Goal: Task Accomplishment & Management: Use online tool/utility

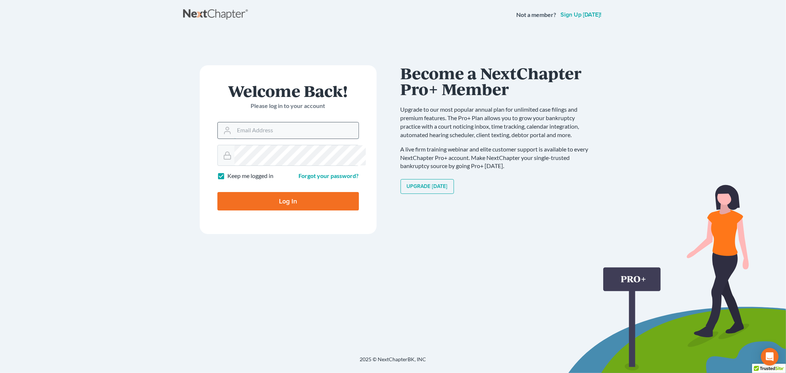
click at [301, 139] on input "Email Address" at bounding box center [296, 130] width 124 height 16
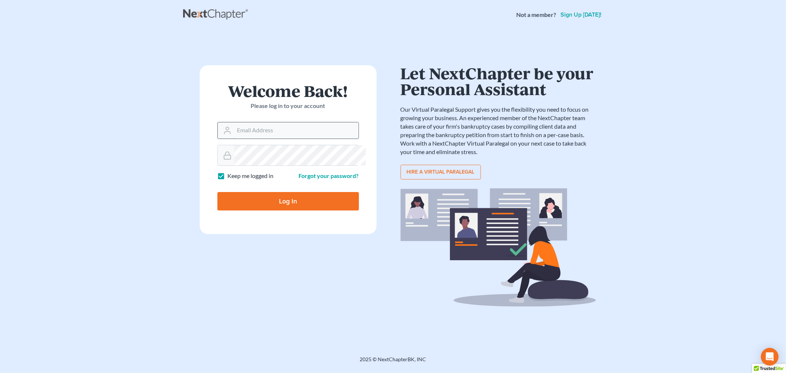
type input "[PERSON_NAME][EMAIL_ADDRESS][DOMAIN_NAME]"
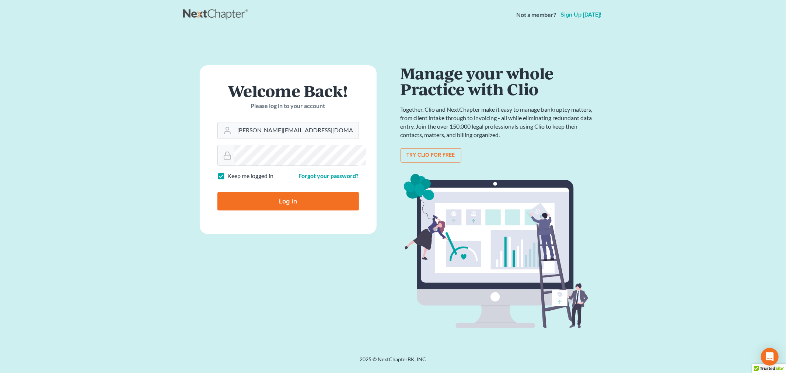
click at [290, 210] on input "Log In" at bounding box center [288, 201] width 142 height 18
type input "Thinking..."
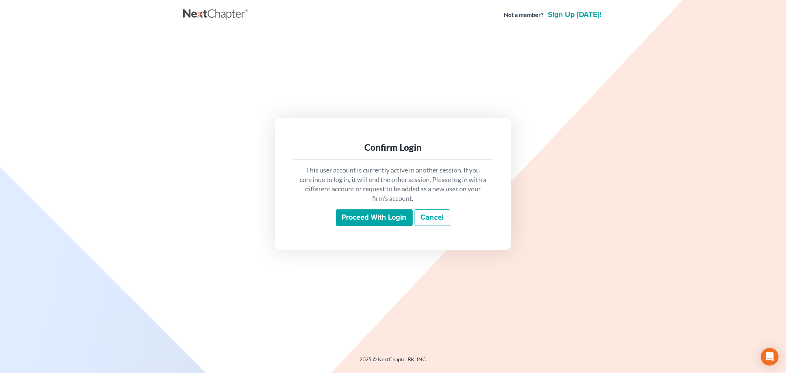
click at [369, 226] on input "Proceed with login" at bounding box center [374, 217] width 77 height 17
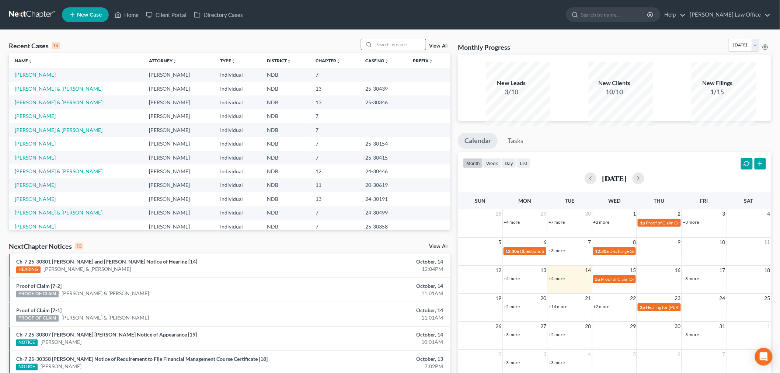
click at [374, 50] on input "search" at bounding box center [400, 44] width 52 height 11
type input "mjones"
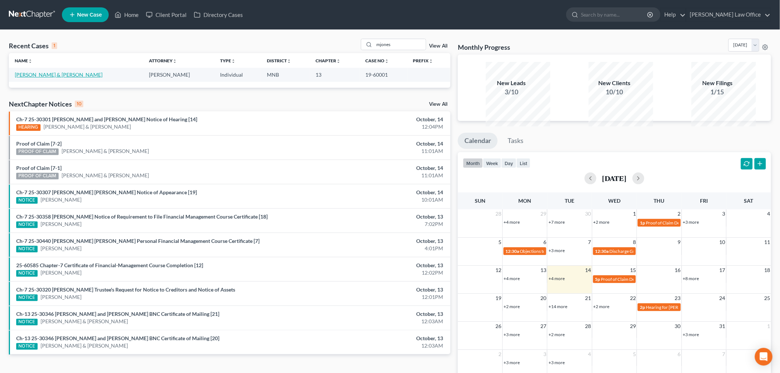
click at [47, 78] on link "[PERSON_NAME] & [PERSON_NAME]" at bounding box center [59, 75] width 88 height 6
select select "6"
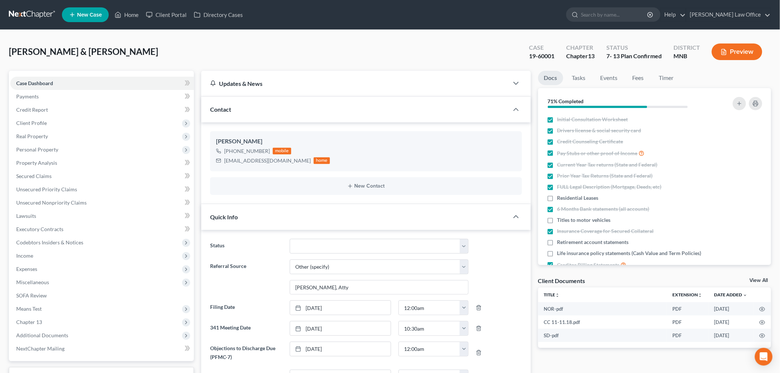
scroll to position [527, 0]
click at [314, 58] on div "[PERSON_NAME] & [PERSON_NAME] Upgraded Case 19-60001 Chapter Chapter 13 Status …" at bounding box center [390, 55] width 762 height 32
click at [94, 209] on link "Unsecured Nonpriority Claims" at bounding box center [102, 202] width 184 height 13
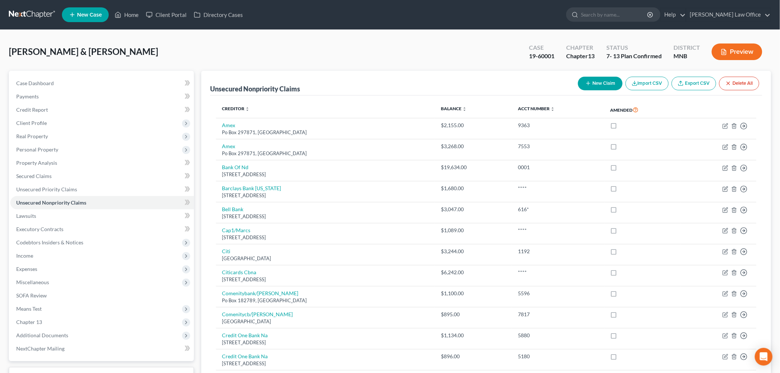
click at [723, 53] on line "button" at bounding box center [724, 53] width 2 height 0
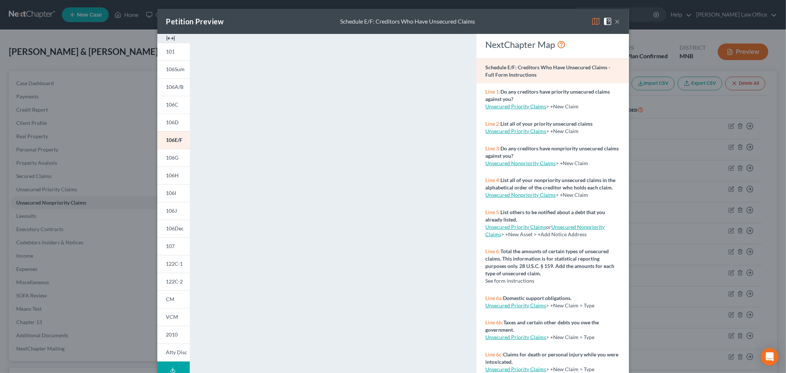
click at [469, 349] on div "<object ng-attr-data='[URL][DOMAIN_NAME]' type='application/pdf' width='100%' h…" at bounding box center [333, 220] width 272 height 373
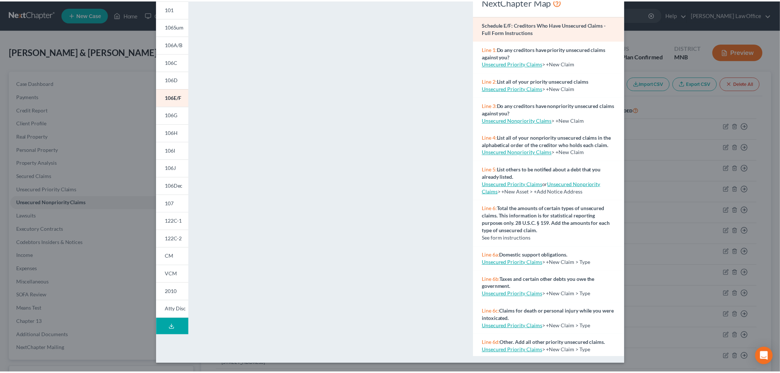
scroll to position [109, 0]
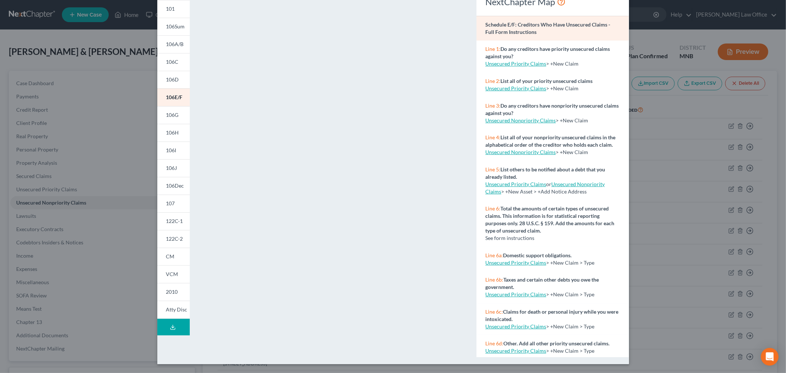
click at [773, 60] on div "Petition Preview Schedule E/F: Creditors Who Have Unsecured Claims × 101 106Sum…" at bounding box center [393, 186] width 786 height 373
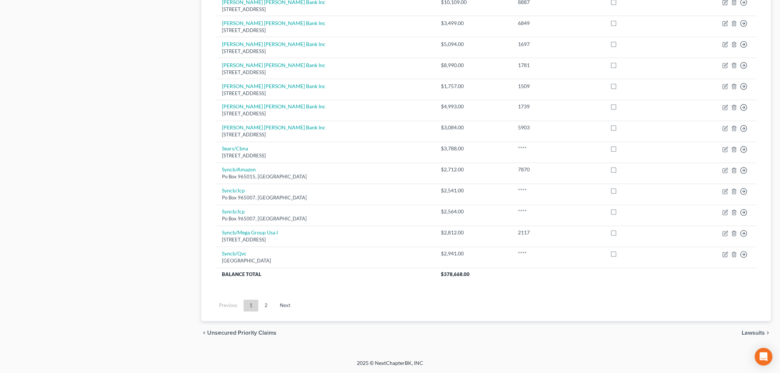
scroll to position [655, 0]
click at [273, 312] on link "2" at bounding box center [266, 306] width 15 height 12
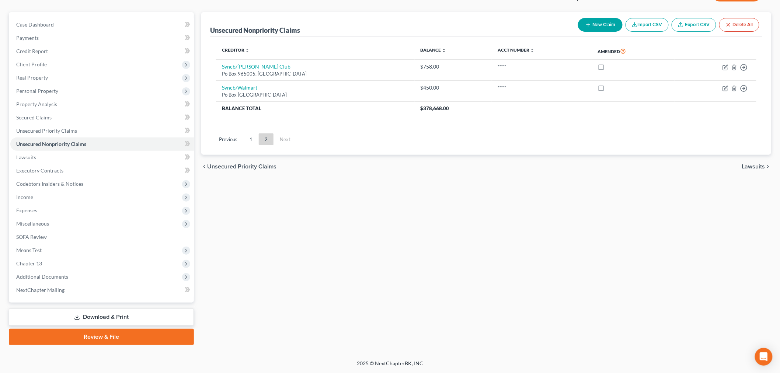
click at [518, 234] on div "Unsecured Nonpriority Claims New Claim Import CSV Export CSV Delete All Credito…" at bounding box center [486, 178] width 577 height 333
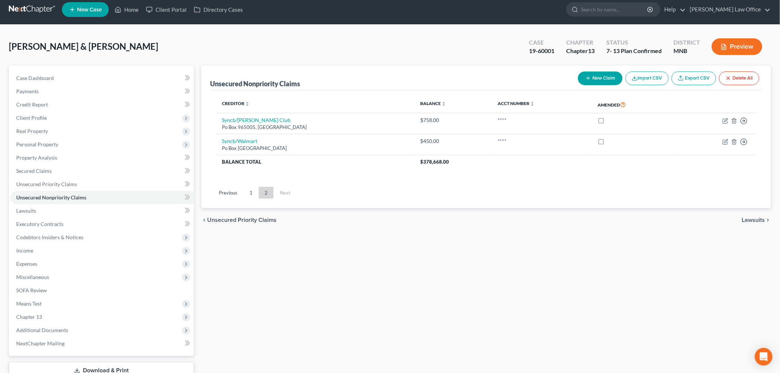
scroll to position [0, 0]
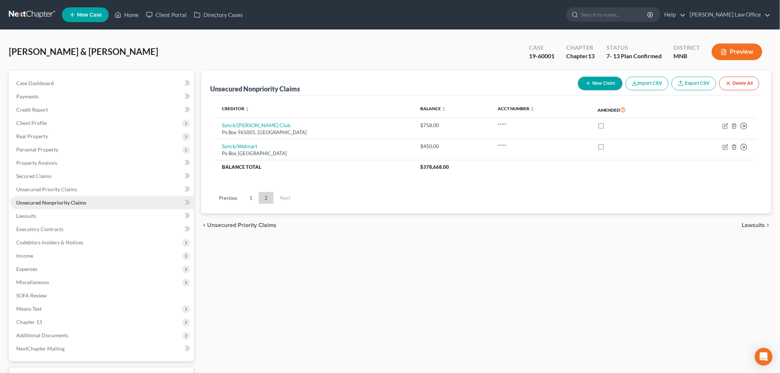
click at [86, 206] on span "Unsecured Nonpriority Claims" at bounding box center [51, 202] width 70 height 6
